Goal: Task Accomplishment & Management: Complete application form

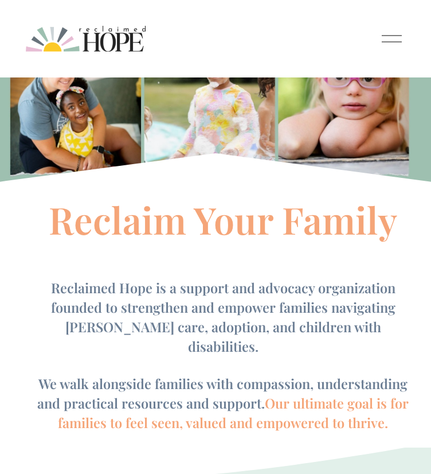
click at [384, 49] on div at bounding box center [392, 39] width 20 height 20
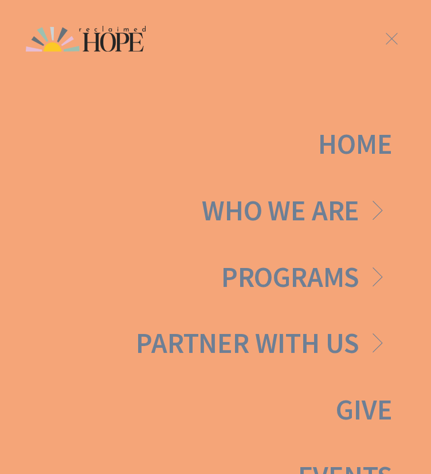
click at [379, 277] on link "Folder: Programs" at bounding box center [306, 277] width 171 height 29
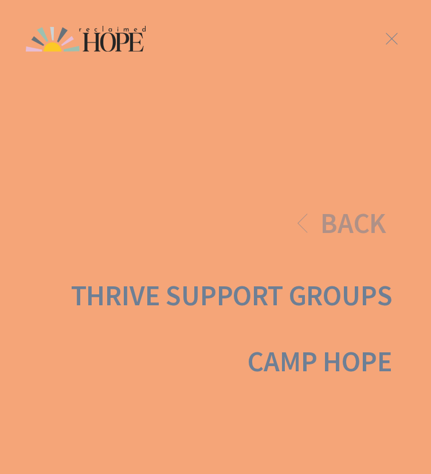
click at [291, 301] on link "Thrive Support Groups" at bounding box center [232, 295] width 322 height 29
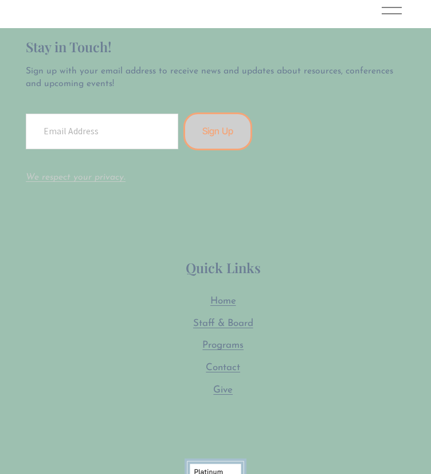
scroll to position [2696, 0]
click at [236, 318] on span "Staff & Board" at bounding box center [223, 323] width 60 height 10
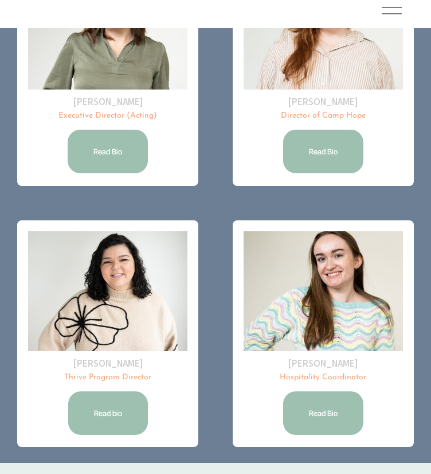
scroll to position [261, 0]
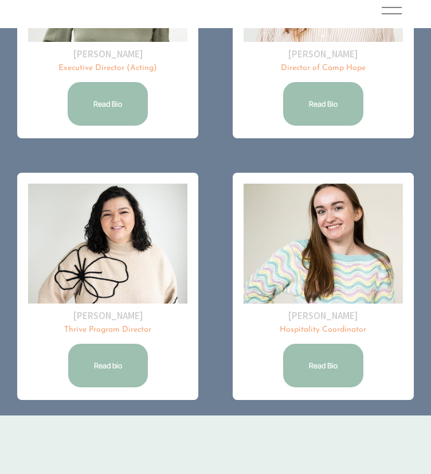
click at [108, 369] on link "Read bio" at bounding box center [108, 365] width 83 height 47
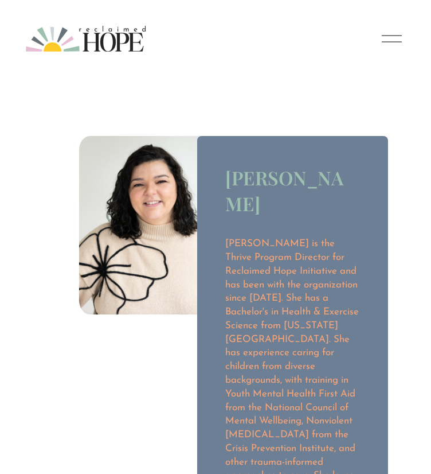
click at [383, 49] on div at bounding box center [392, 39] width 20 height 20
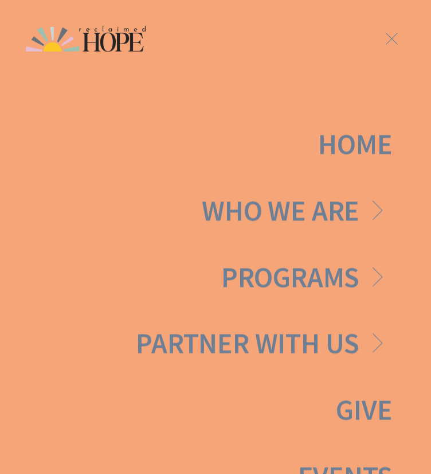
click at [346, 221] on link "Folder: Who We Are" at bounding box center [297, 210] width 190 height 29
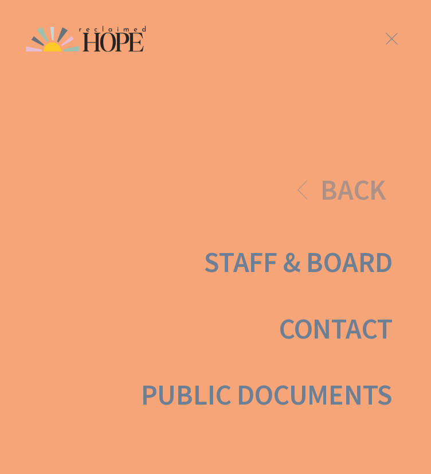
click at [313, 337] on link "Contact" at bounding box center [336, 328] width 114 height 29
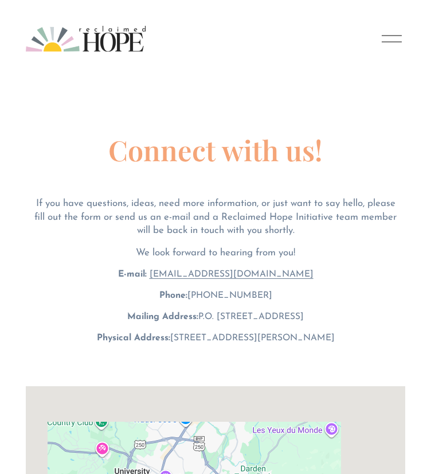
click at [393, 49] on div at bounding box center [392, 39] width 20 height 20
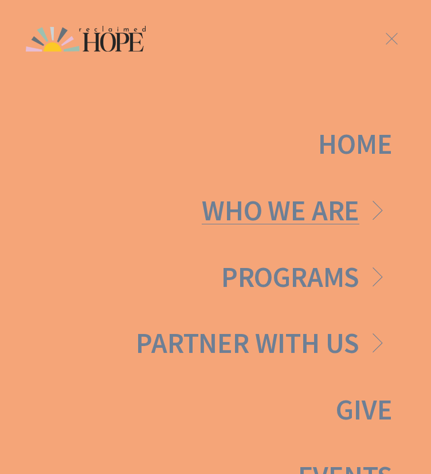
click at [344, 225] on link "Folder: Who We Are" at bounding box center [297, 210] width 190 height 29
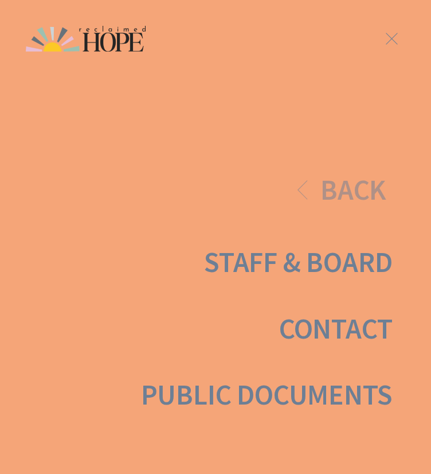
click at [289, 257] on link "Staff & Board" at bounding box center [298, 262] width 188 height 29
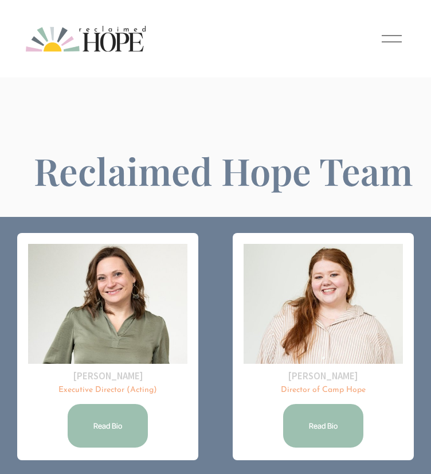
drag, startPoint x: 388, startPoint y: 39, endPoint x: 385, endPoint y: 67, distance: 28.2
click at [385, 52] on div "Home Who We Are Staff & Board Contact" at bounding box center [216, 39] width 380 height 26
click at [388, 49] on div at bounding box center [392, 39] width 20 height 20
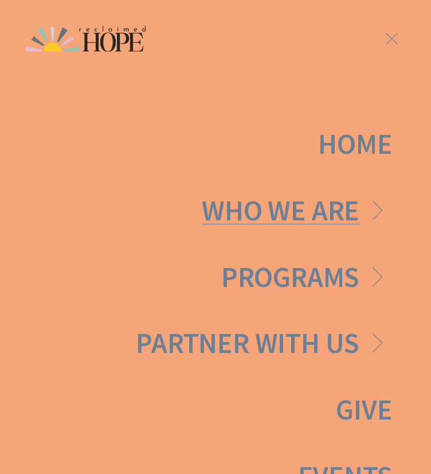
click at [348, 205] on link "Folder: Who We Are" at bounding box center [297, 210] width 190 height 29
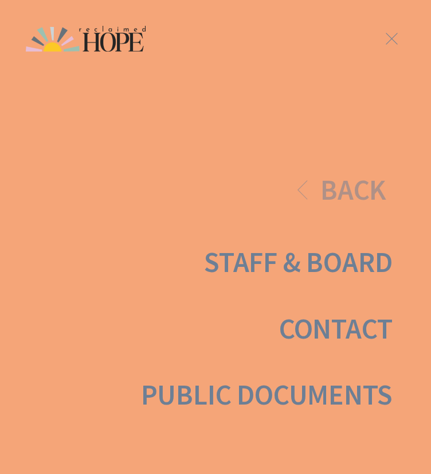
click at [321, 191] on span "Back" at bounding box center [354, 189] width 66 height 29
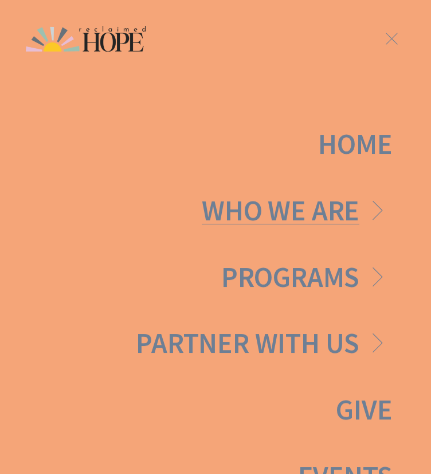
click at [291, 207] on link "Folder: Who We Are" at bounding box center [297, 210] width 190 height 29
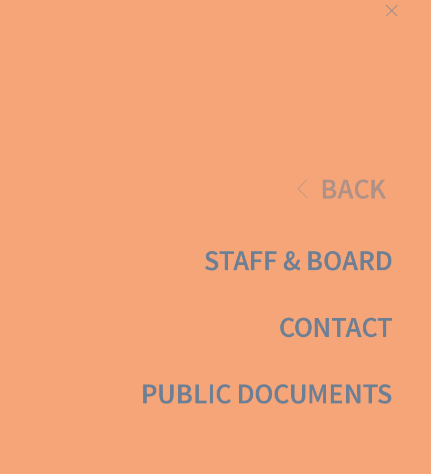
scroll to position [153, 0]
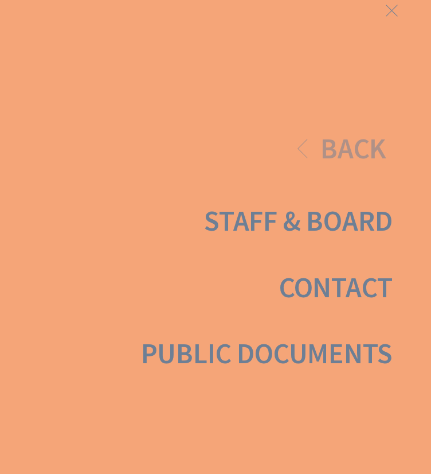
click at [393, 14] on div at bounding box center [392, 11] width 20 height 20
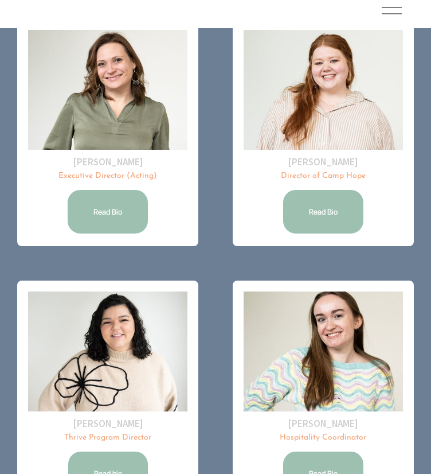
click at [392, 15] on div at bounding box center [392, 11] width 20 height 20
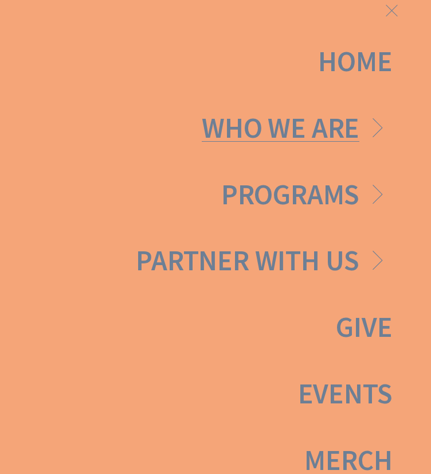
click at [360, 209] on link "Folder: Programs" at bounding box center [306, 194] width 171 height 29
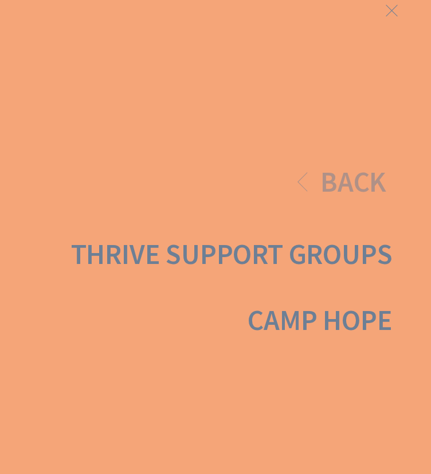
click at [322, 256] on link "Thrive Support Groups" at bounding box center [232, 254] width 322 height 29
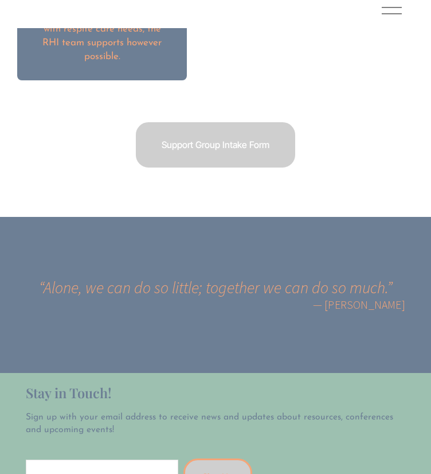
scroll to position [2349, 0]
click at [232, 120] on link "Support Group Intake Form" at bounding box center [215, 144] width 163 height 49
